Goal: Information Seeking & Learning: Learn about a topic

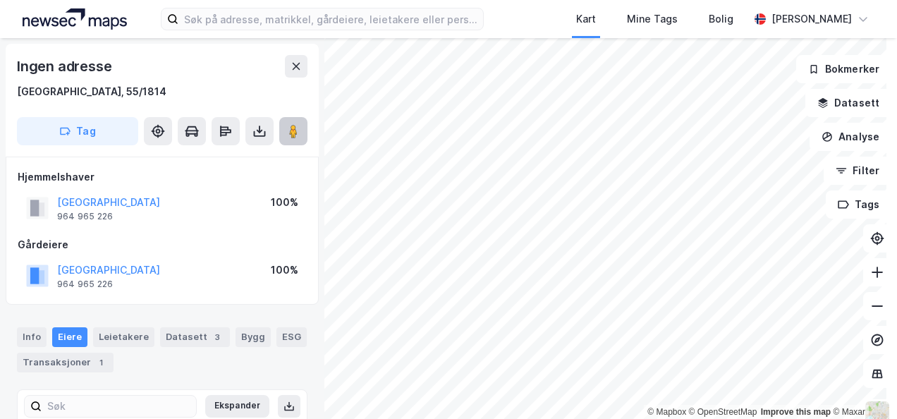
click at [291, 137] on image at bounding box center [293, 131] width 8 height 14
